Goal: Task Accomplishment & Management: Use online tool/utility

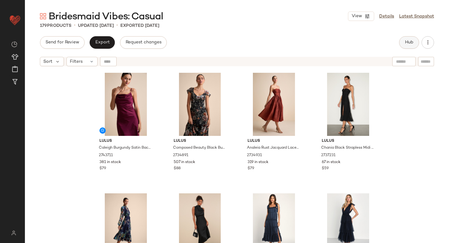
click at [414, 42] on button "Hub" at bounding box center [409, 42] width 20 height 12
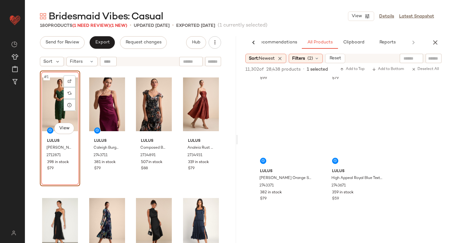
scroll to position [3452, 0]
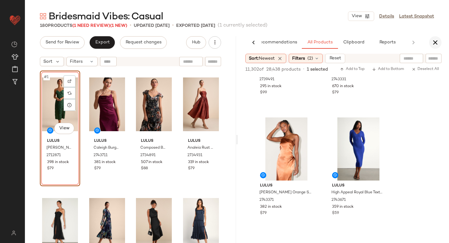
click at [434, 46] on button "button" at bounding box center [435, 42] width 12 height 12
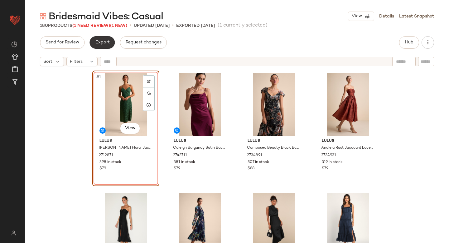
click at [101, 41] on span "Export" at bounding box center [102, 42] width 15 height 5
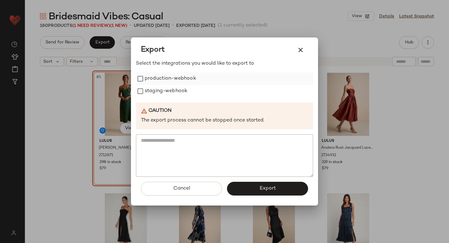
click at [162, 81] on label "production-webhook" at bounding box center [170, 78] width 51 height 12
click at [164, 94] on label "staging-webhook" at bounding box center [166, 91] width 43 height 12
click at [246, 189] on button "Export" at bounding box center [267, 188] width 81 height 14
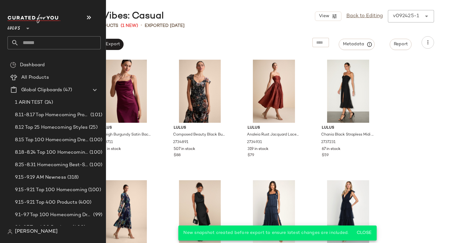
click at [37, 44] on input "text" at bounding box center [60, 42] width 82 height 13
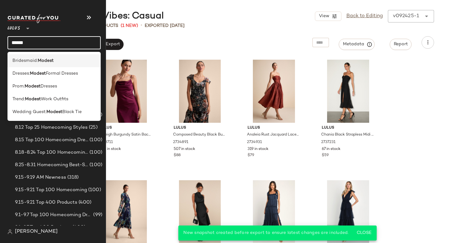
type input "******"
click at [40, 59] on b "Modest" at bounding box center [46, 60] width 16 height 7
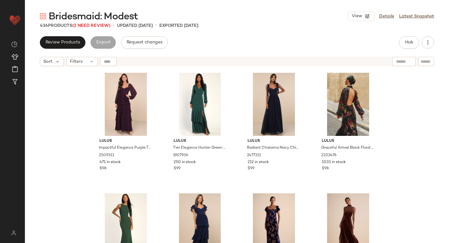
click at [88, 23] on span "Bridesmaid: Modest" at bounding box center [93, 17] width 89 height 12
click at [87, 26] on span "(2 Need Review)" at bounding box center [91, 25] width 38 height 5
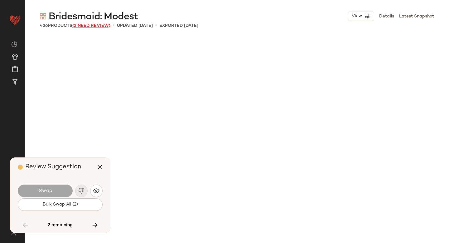
scroll to position [3972, 0]
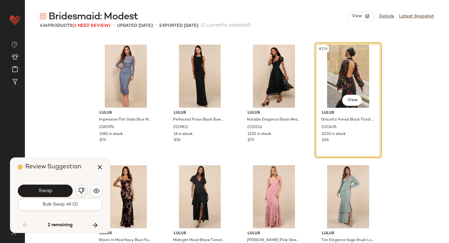
click at [78, 191] on button "button" at bounding box center [81, 190] width 12 height 12
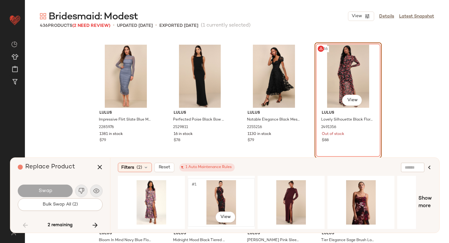
click at [226, 199] on div "#1 View" at bounding box center [221, 202] width 63 height 44
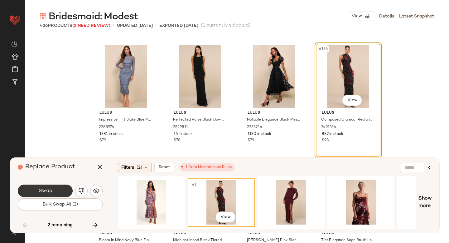
click at [65, 189] on button "Swap" at bounding box center [45, 190] width 55 height 12
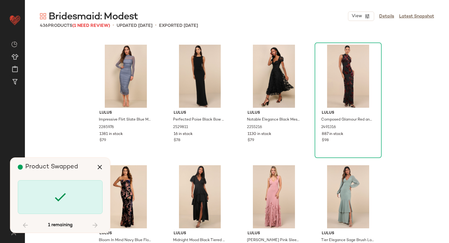
scroll to position [4333, 0]
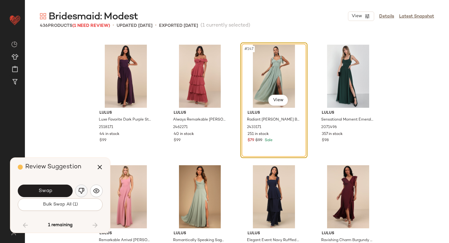
click at [80, 189] on img "button" at bounding box center [81, 190] width 6 height 6
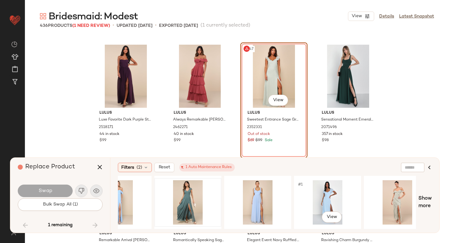
scroll to position [0, 172]
click at [315, 195] on div "#1 View" at bounding box center [328, 202] width 63 height 44
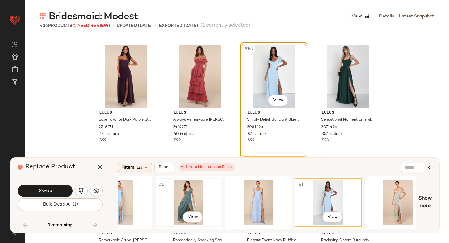
click at [194, 193] on div "#1 View" at bounding box center [188, 202] width 63 height 44
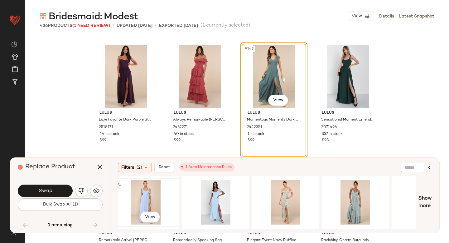
scroll to position [0, 309]
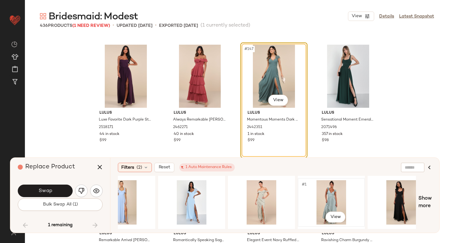
click at [334, 191] on div "#1 View" at bounding box center [331, 202] width 63 height 44
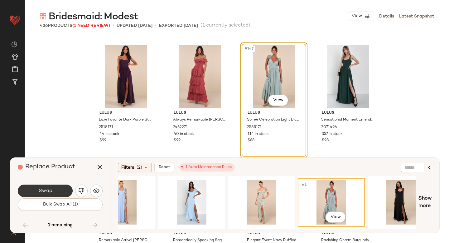
click at [65, 188] on button "Swap" at bounding box center [45, 190] width 55 height 12
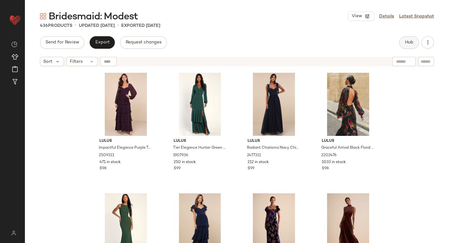
click at [411, 41] on span "Hub" at bounding box center [409, 42] width 9 height 5
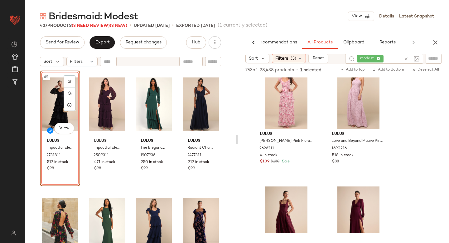
scroll to position [553, 0]
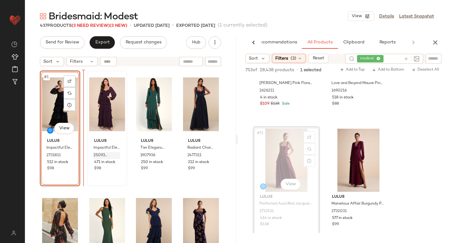
drag, startPoint x: 278, startPoint y: 152, endPoint x: 94, endPoint y: 153, distance: 184.0
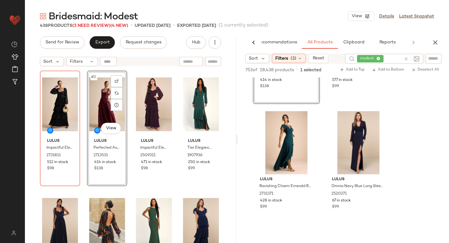
scroll to position [695, 0]
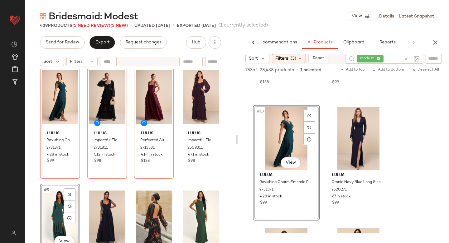
scroll to position [9, 0]
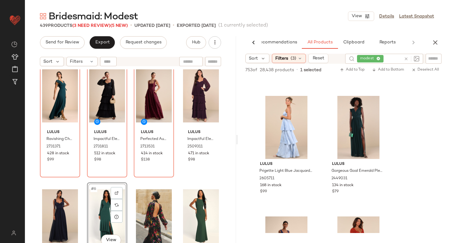
scroll to position [2151, 0]
drag, startPoint x: 54, startPoint y: 213, endPoint x: 435, endPoint y: 1, distance: 436.3
click at [434, 41] on icon "button" at bounding box center [435, 42] width 7 height 7
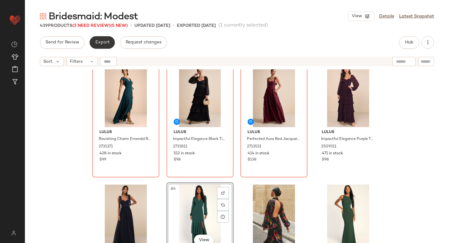
click at [98, 45] on span "Export" at bounding box center [102, 42] width 15 height 5
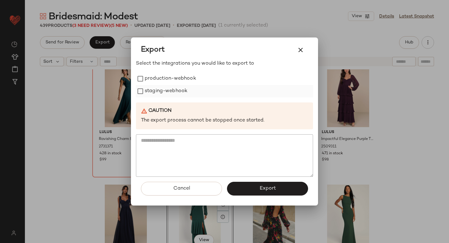
click at [149, 85] on label "staging-webhook" at bounding box center [166, 91] width 43 height 12
click at [147, 79] on label "production-webhook" at bounding box center [170, 78] width 51 height 12
click at [241, 186] on button "Export" at bounding box center [267, 188] width 81 height 14
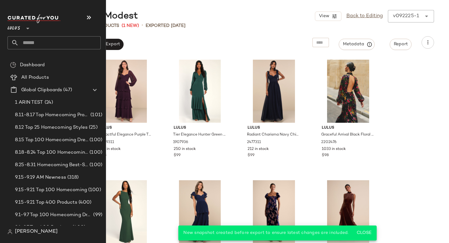
click at [34, 39] on input "text" at bounding box center [60, 42] width 82 height 13
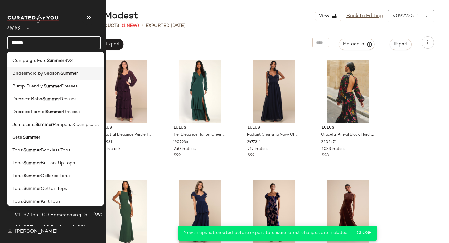
type input "******"
click at [21, 76] on span "Bridesmaid by Season:" at bounding box center [36, 73] width 48 height 7
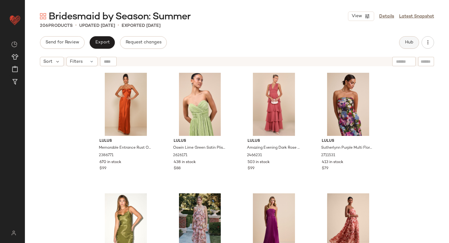
click at [413, 46] on button "Hub" at bounding box center [409, 42] width 20 height 12
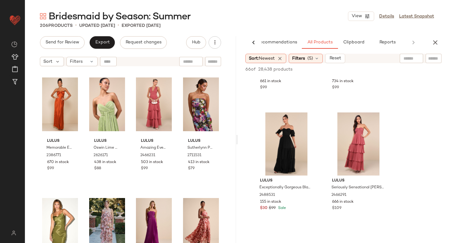
scroll to position [569, 0]
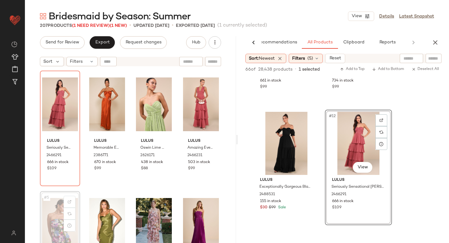
scroll to position [1, 0]
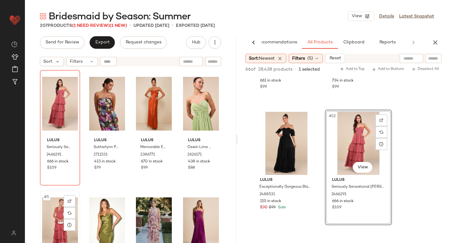
scroll to position [1, 0]
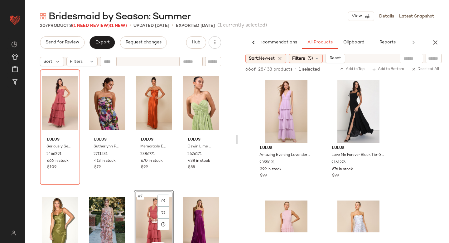
scroll to position [1083, 0]
click at [434, 44] on icon "button" at bounding box center [435, 42] width 7 height 7
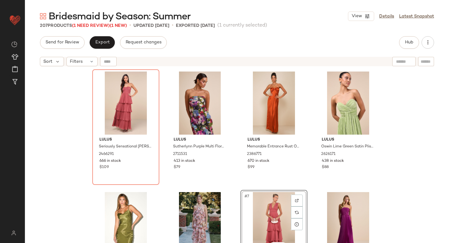
click at [90, 47] on div "Export" at bounding box center [101, 42] width 25 height 12
click at [99, 41] on span "Export" at bounding box center [102, 42] width 15 height 5
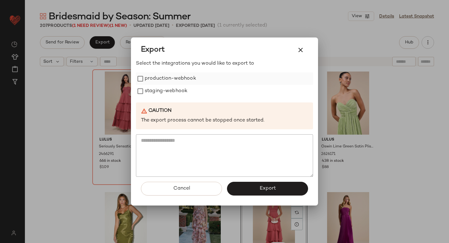
click at [151, 76] on label "production-webhook" at bounding box center [170, 78] width 51 height 12
click at [152, 90] on label "staging-webhook" at bounding box center [166, 91] width 43 height 12
click at [267, 192] on button "Export" at bounding box center [267, 188] width 81 height 14
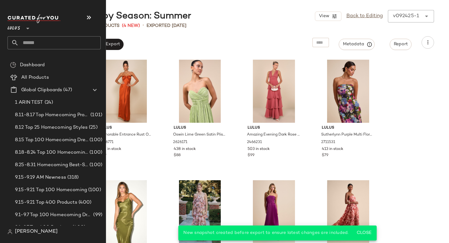
click at [65, 45] on input "text" at bounding box center [60, 42] width 82 height 13
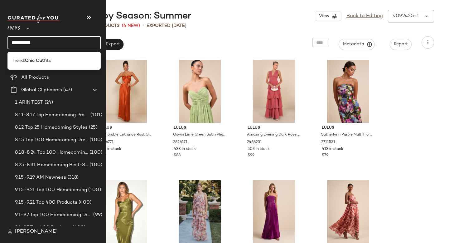
type input "**********"
click at [62, 54] on div "Trend: Chic Outfi ts" at bounding box center [53, 61] width 93 height 18
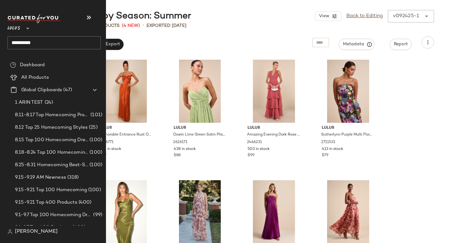
click at [65, 45] on input "**********" at bounding box center [53, 42] width 93 height 13
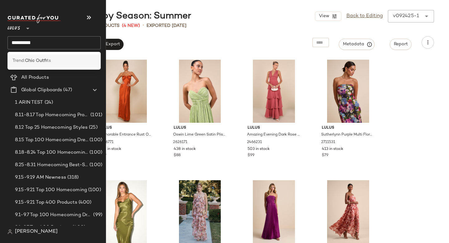
click at [60, 62] on div "Trend: Chic Outfi ts" at bounding box center [53, 60] width 83 height 7
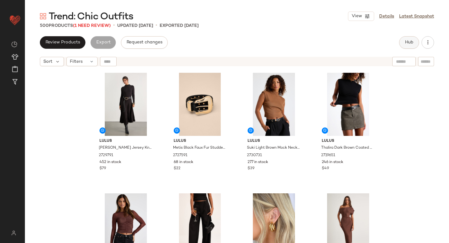
click at [407, 38] on button "Hub" at bounding box center [409, 42] width 20 height 12
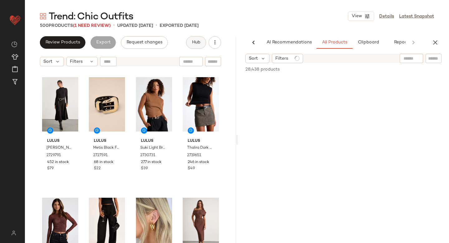
scroll to position [0, 15]
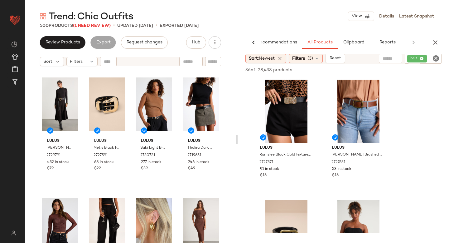
click at [437, 58] on icon "Clear Filter" at bounding box center [435, 58] width 7 height 7
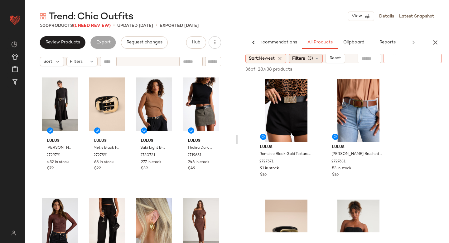
click at [301, 54] on div "Filters (3)" at bounding box center [306, 58] width 34 height 9
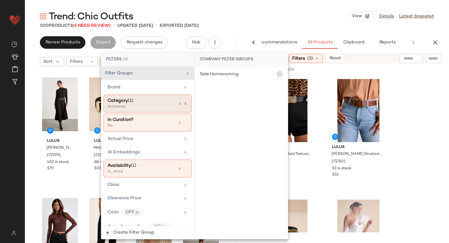
click at [127, 101] on span "Category" at bounding box center [118, 100] width 20 height 5
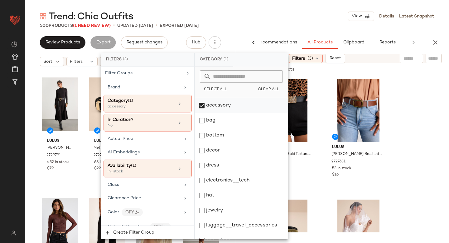
click at [209, 103] on div "accessory" at bounding box center [241, 105] width 93 height 15
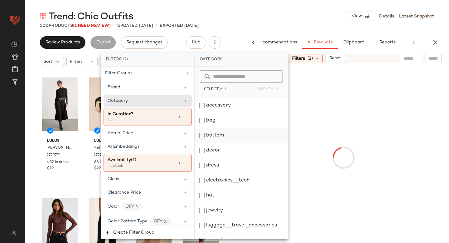
click at [201, 136] on div "bottom" at bounding box center [241, 135] width 93 height 15
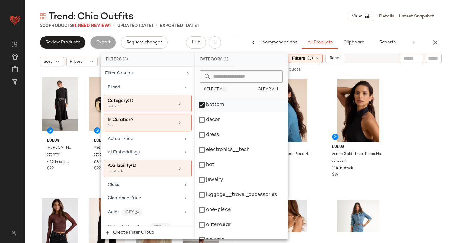
scroll to position [113, 0]
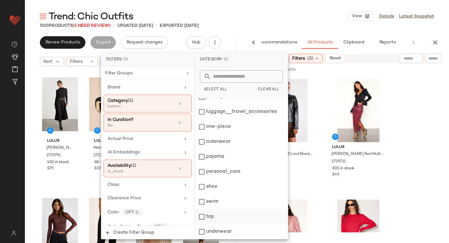
click at [205, 214] on div "top" at bounding box center [241, 216] width 93 height 15
